Goal: Task Accomplishment & Management: Use online tool/utility

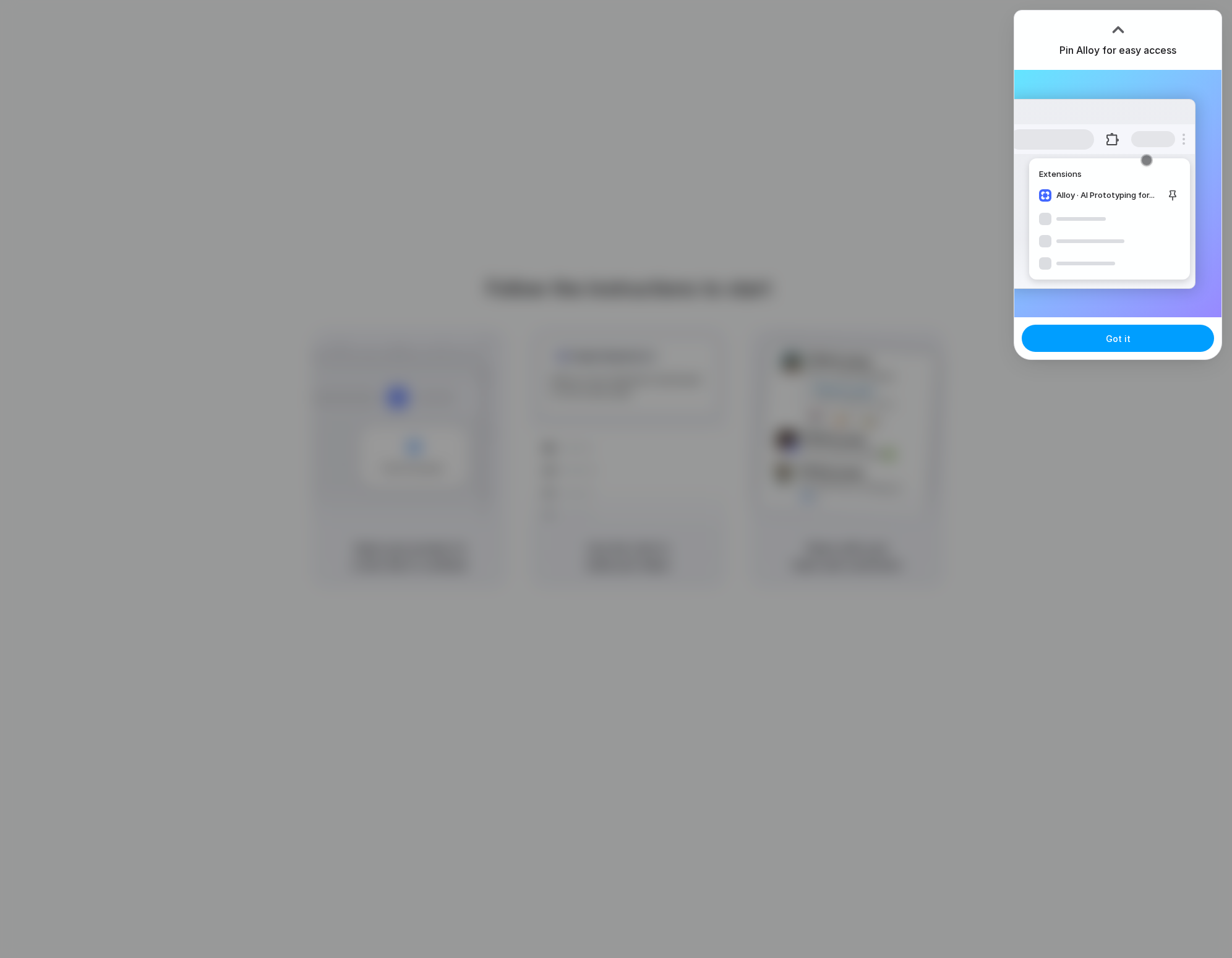
click at [1095, 340] on button "Got it" at bounding box center [1118, 339] width 192 height 27
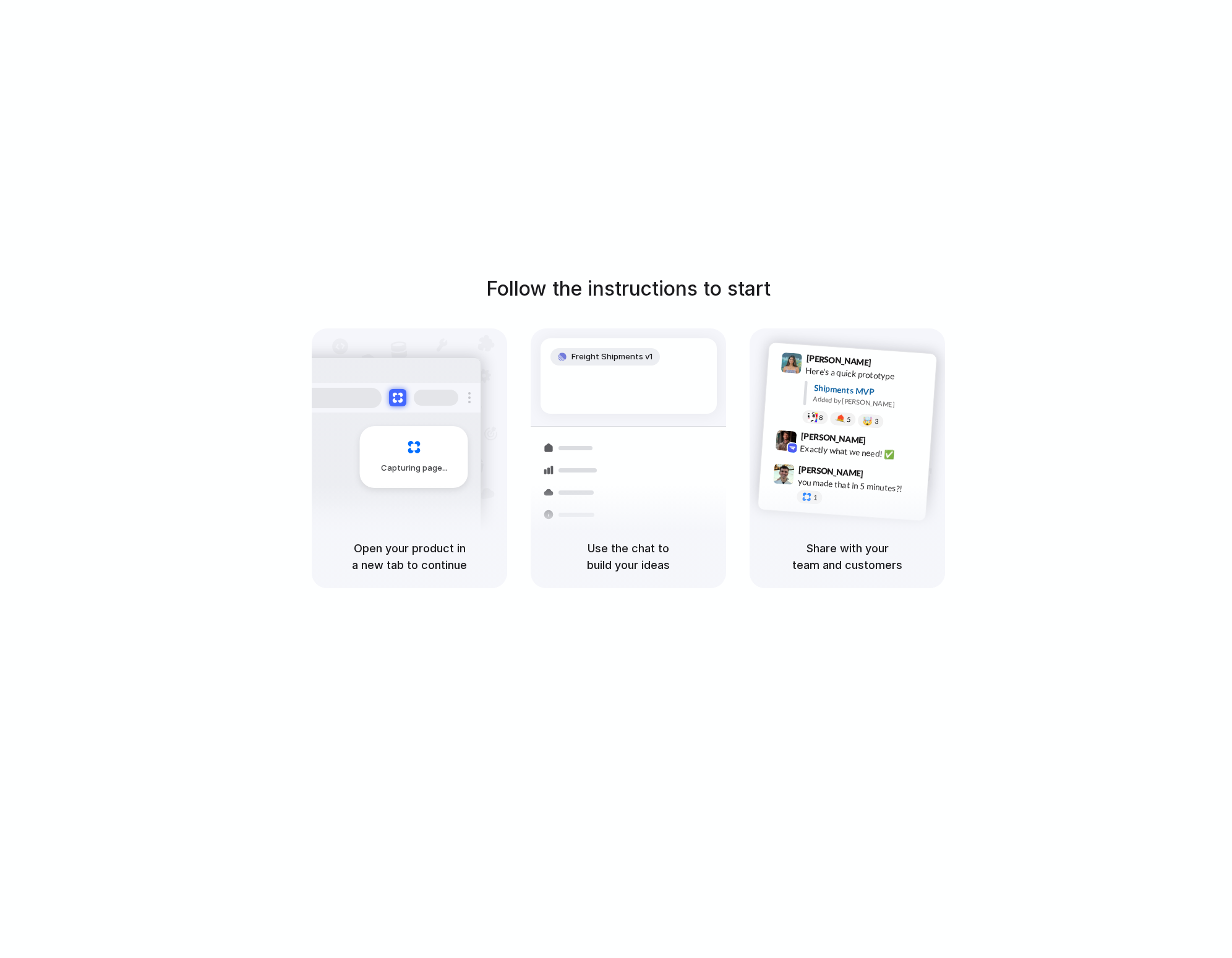
click at [561, 497] on div at bounding box center [572, 492] width 72 height 22
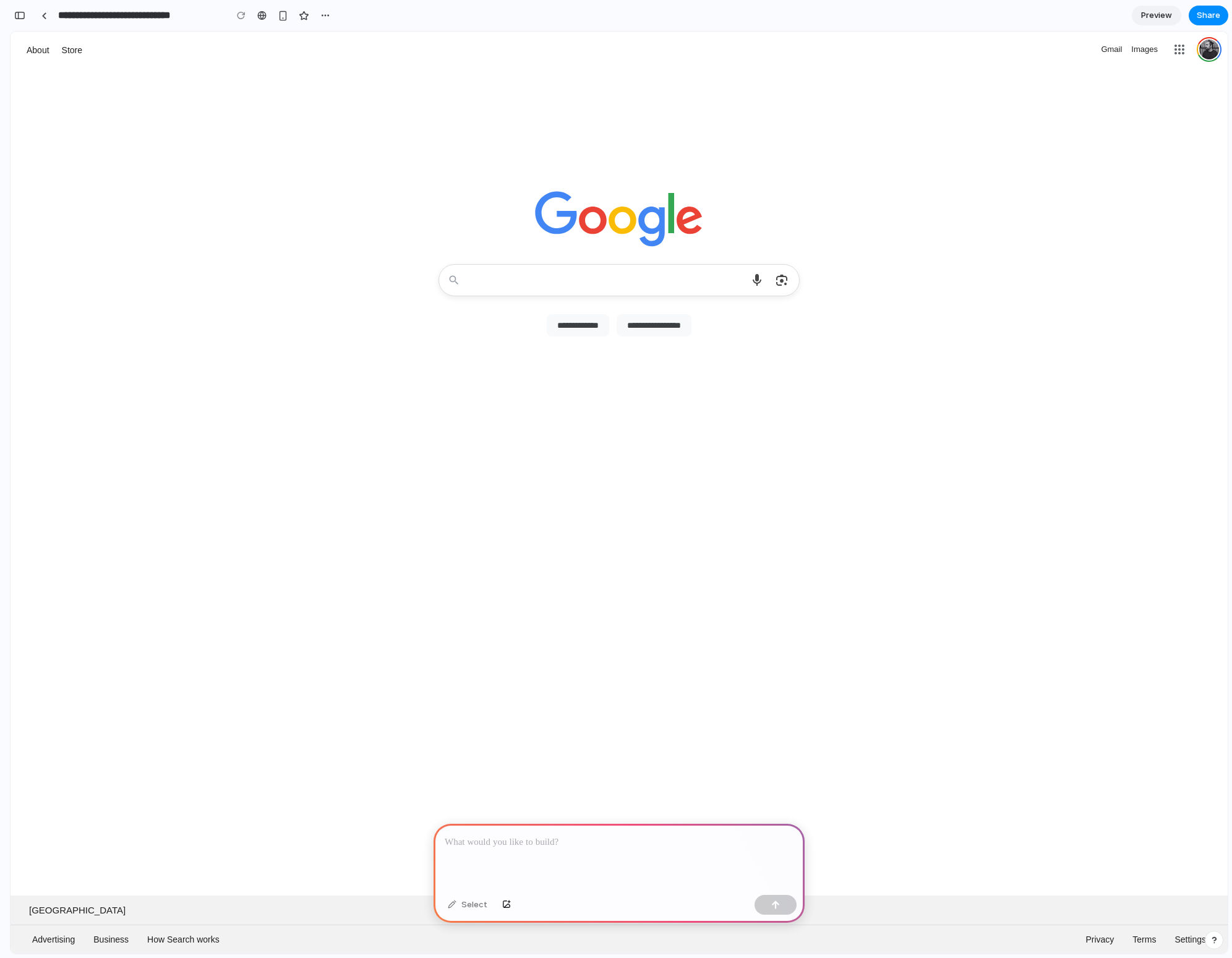
click at [546, 855] on div at bounding box center [619, 856] width 371 height 66
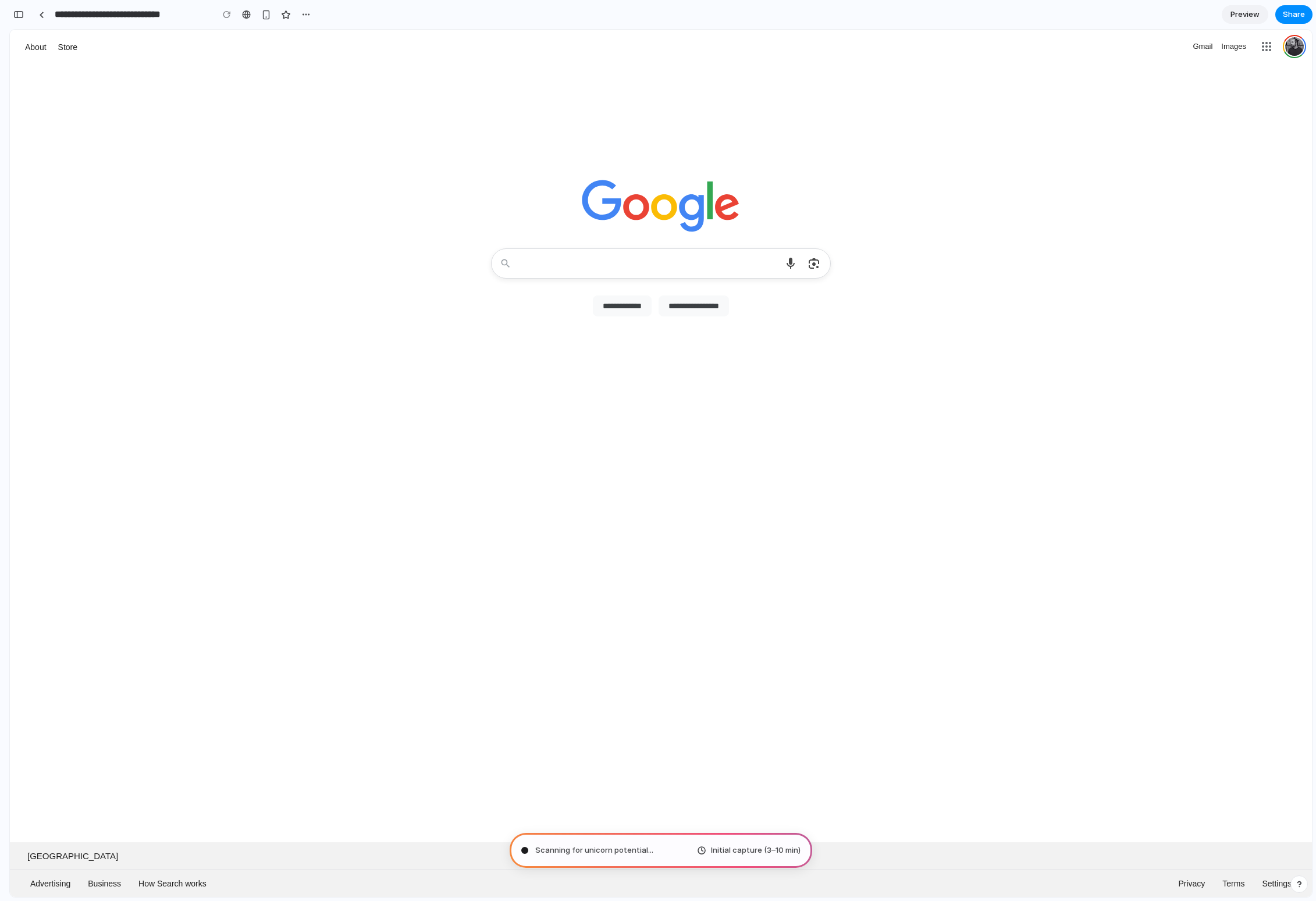
type input "**********"
